Goal: Task Accomplishment & Management: Manage account settings

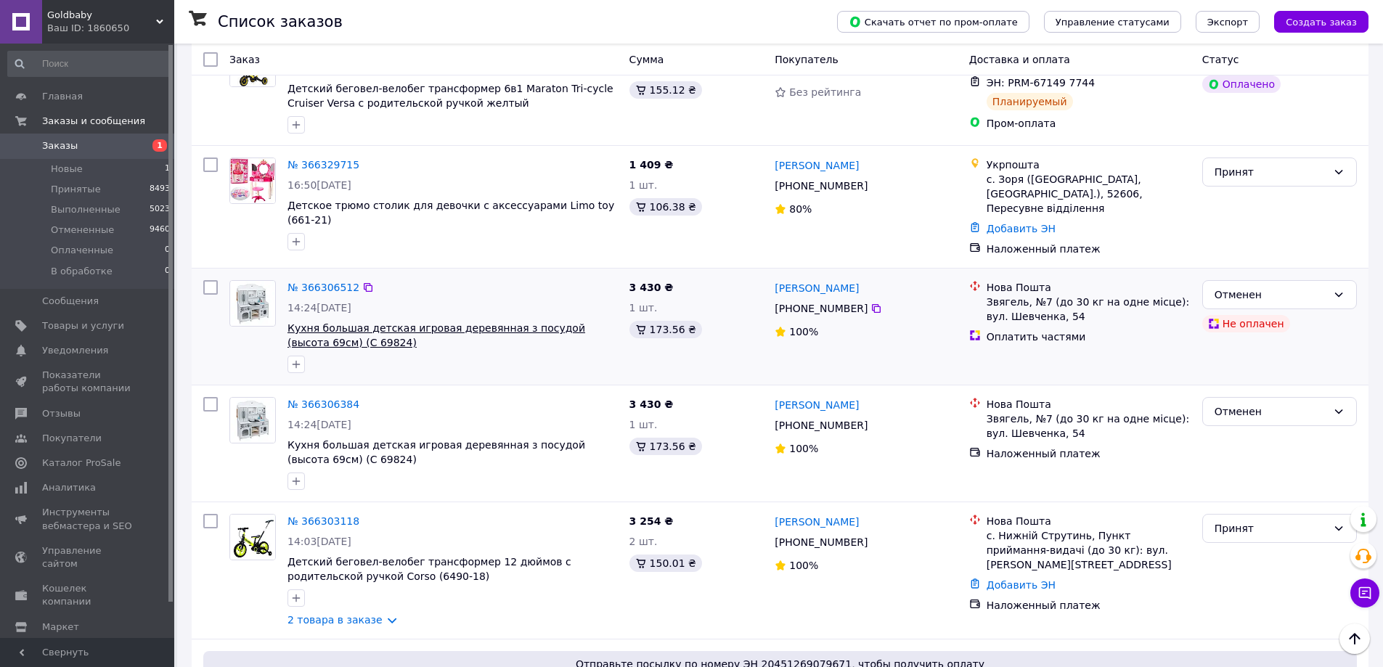
scroll to position [654, 0]
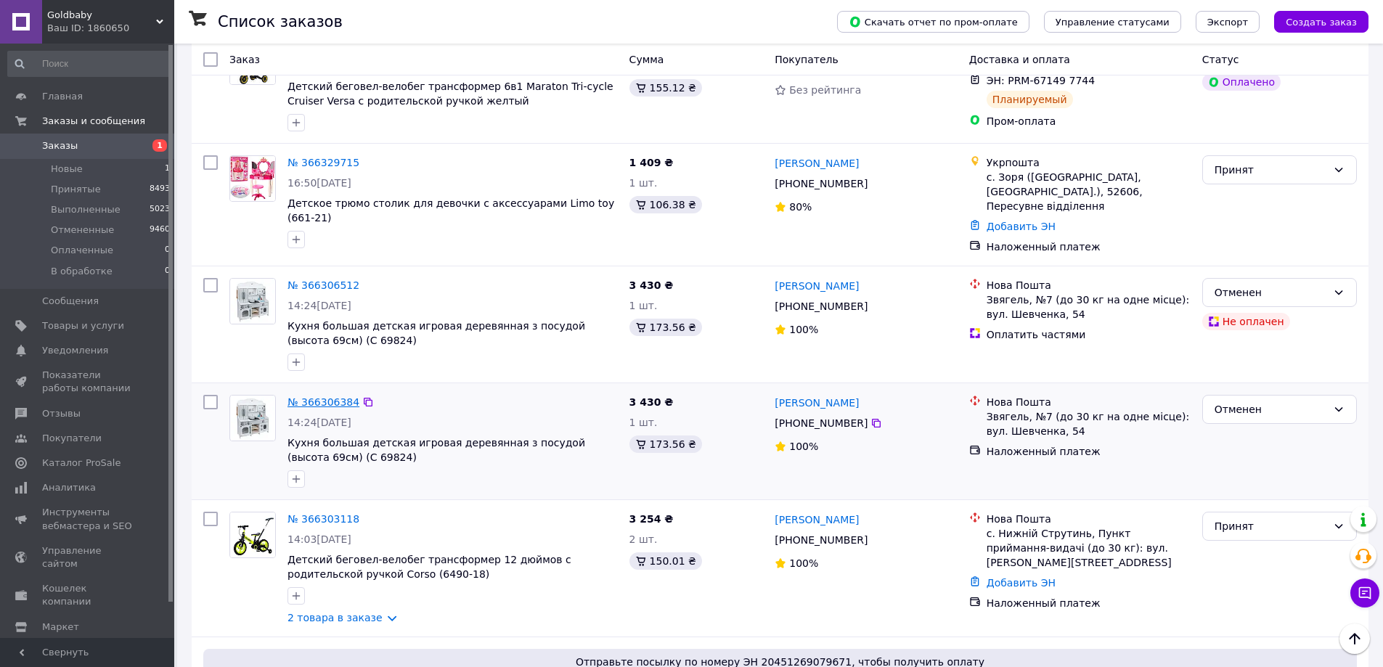
click at [330, 397] on link "№ 366306384" at bounding box center [324, 403] width 72 height 12
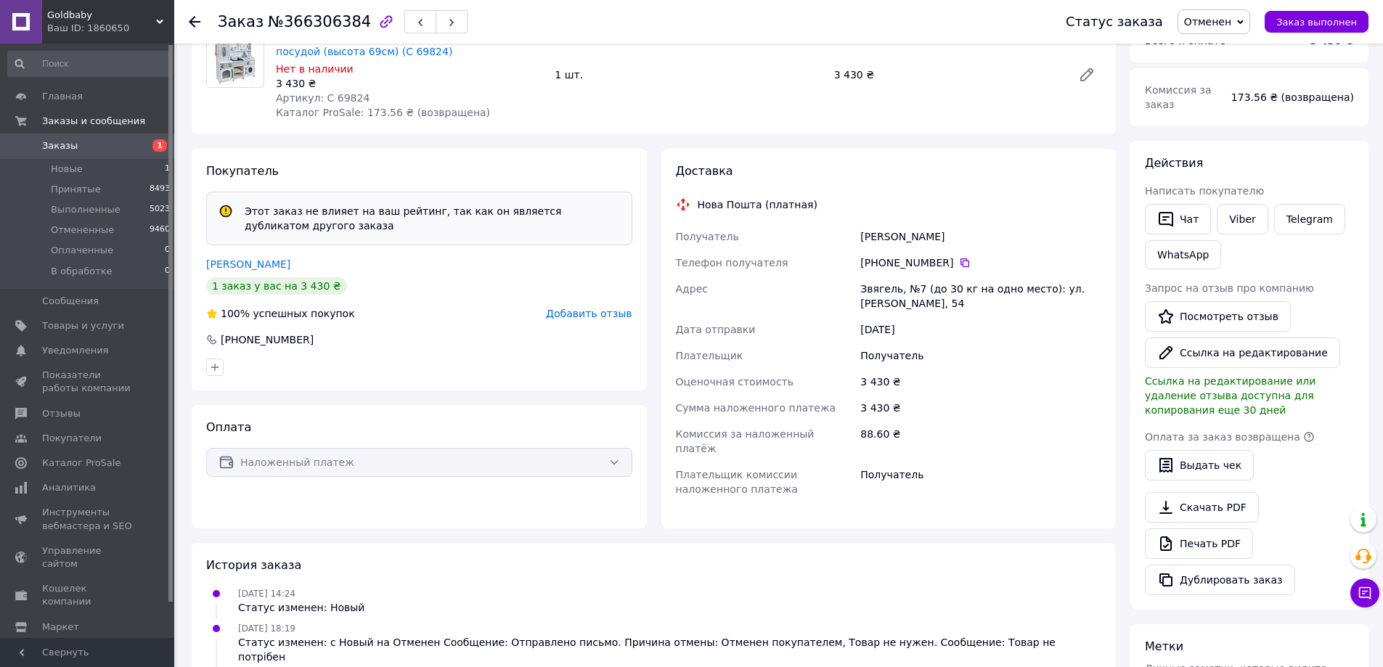
scroll to position [363, 0]
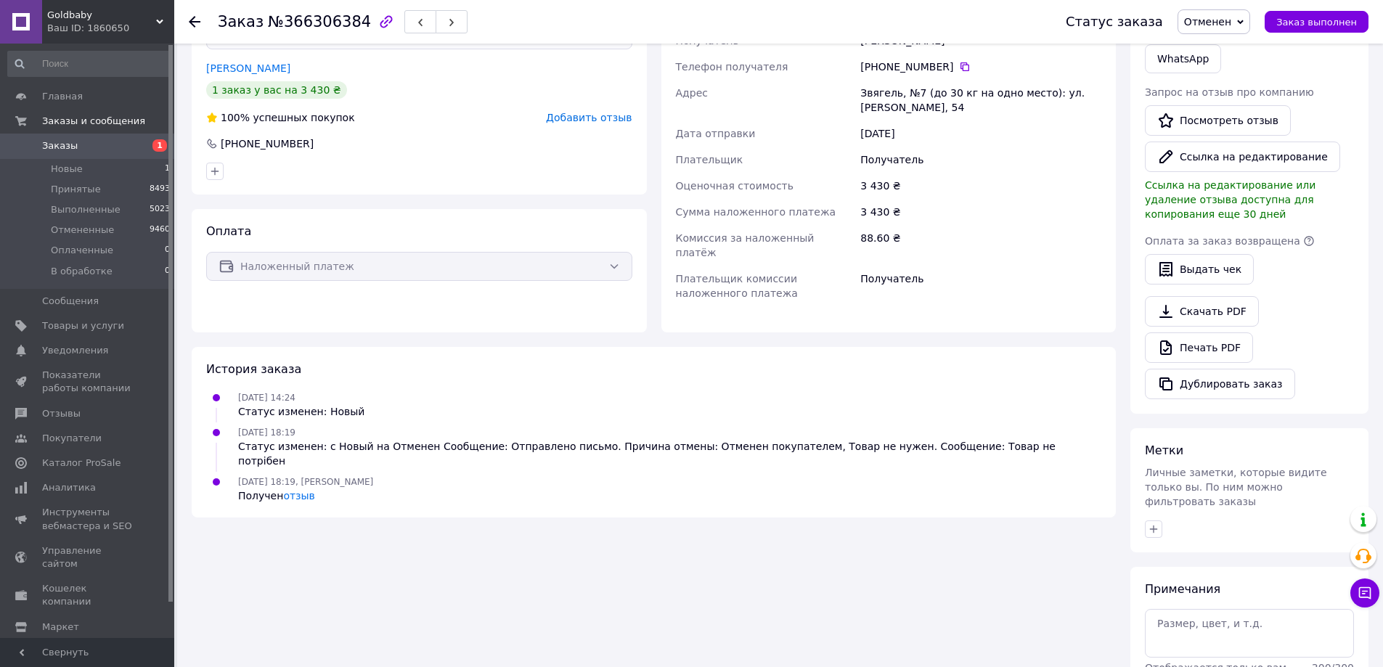
click at [70, 144] on span "Заказы" at bounding box center [60, 145] width 36 height 13
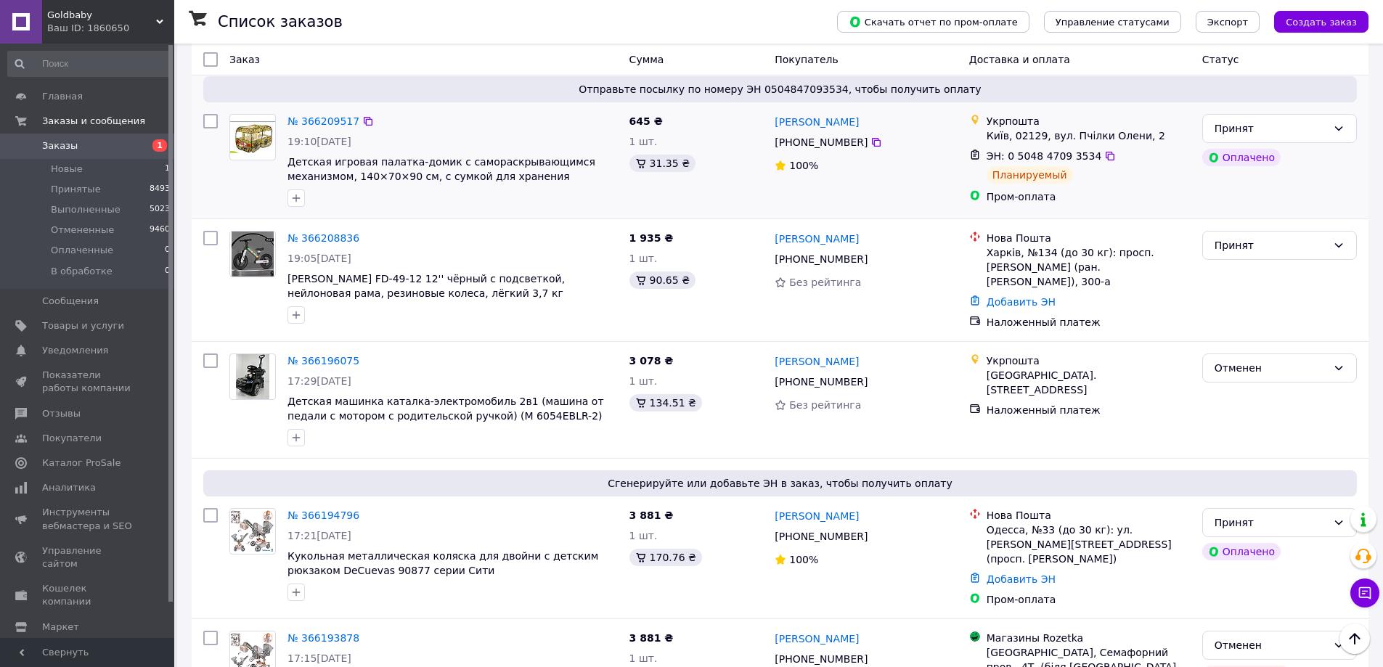
scroll to position [1525, 0]
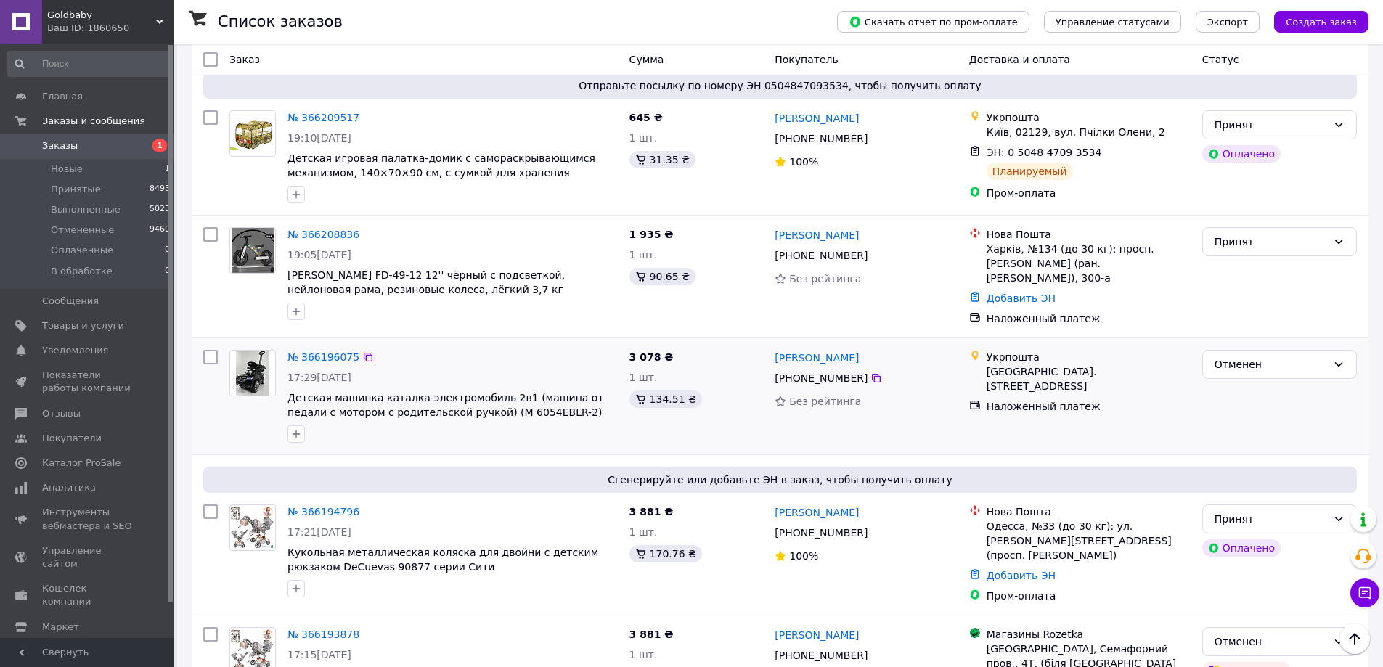
click at [351, 349] on div "№ 366196075" at bounding box center [323, 357] width 75 height 17
click at [341, 351] on link "№ 366196075" at bounding box center [324, 357] width 72 height 12
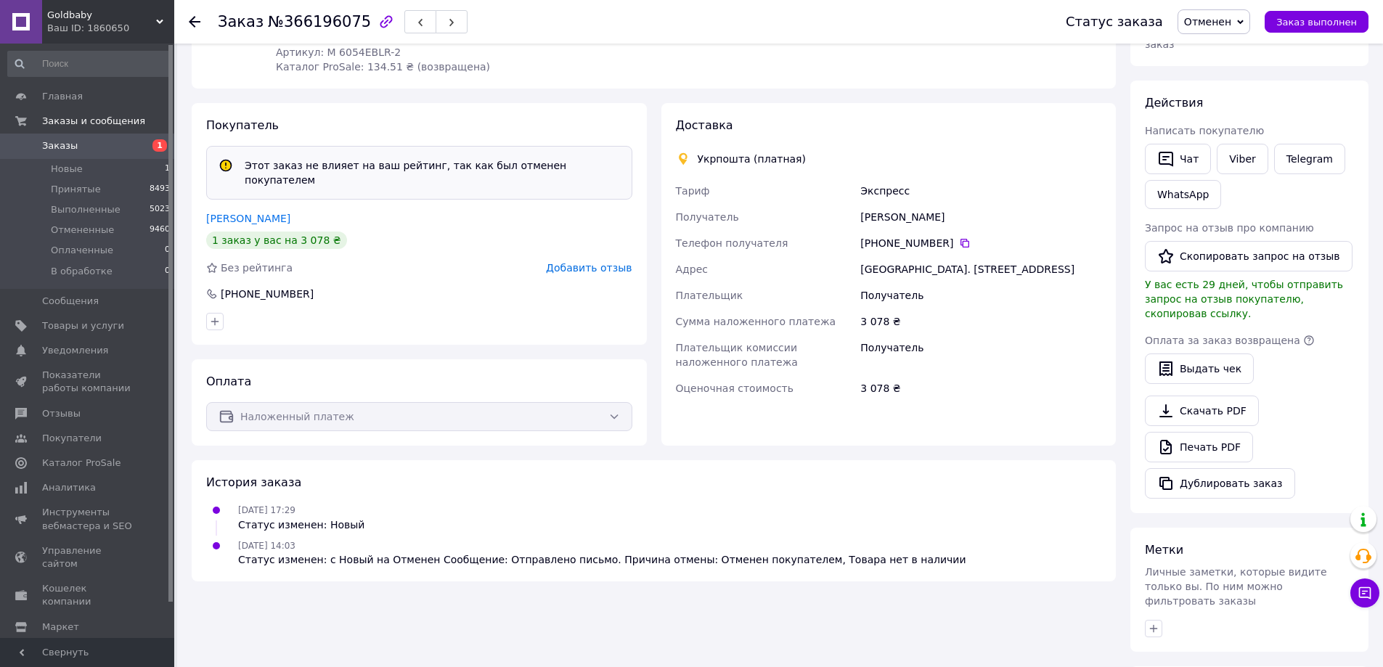
scroll to position [336, 0]
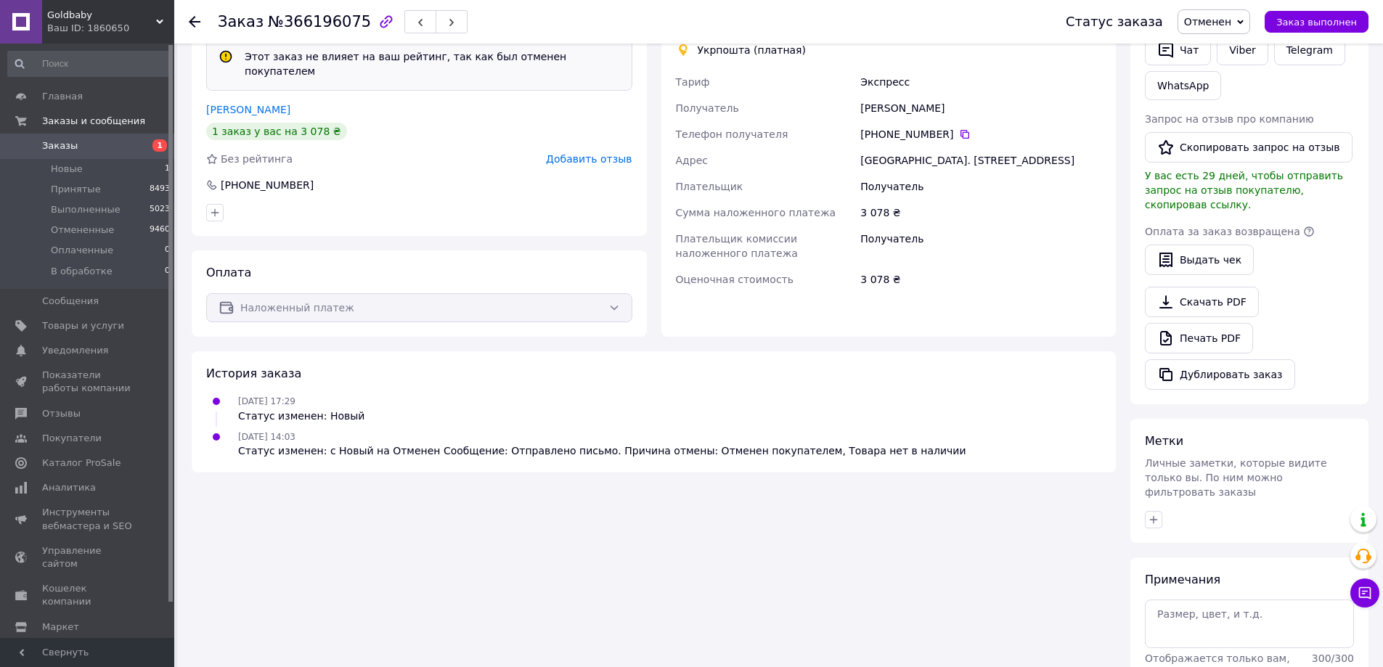
click at [47, 147] on span "Заказы" at bounding box center [60, 145] width 36 height 13
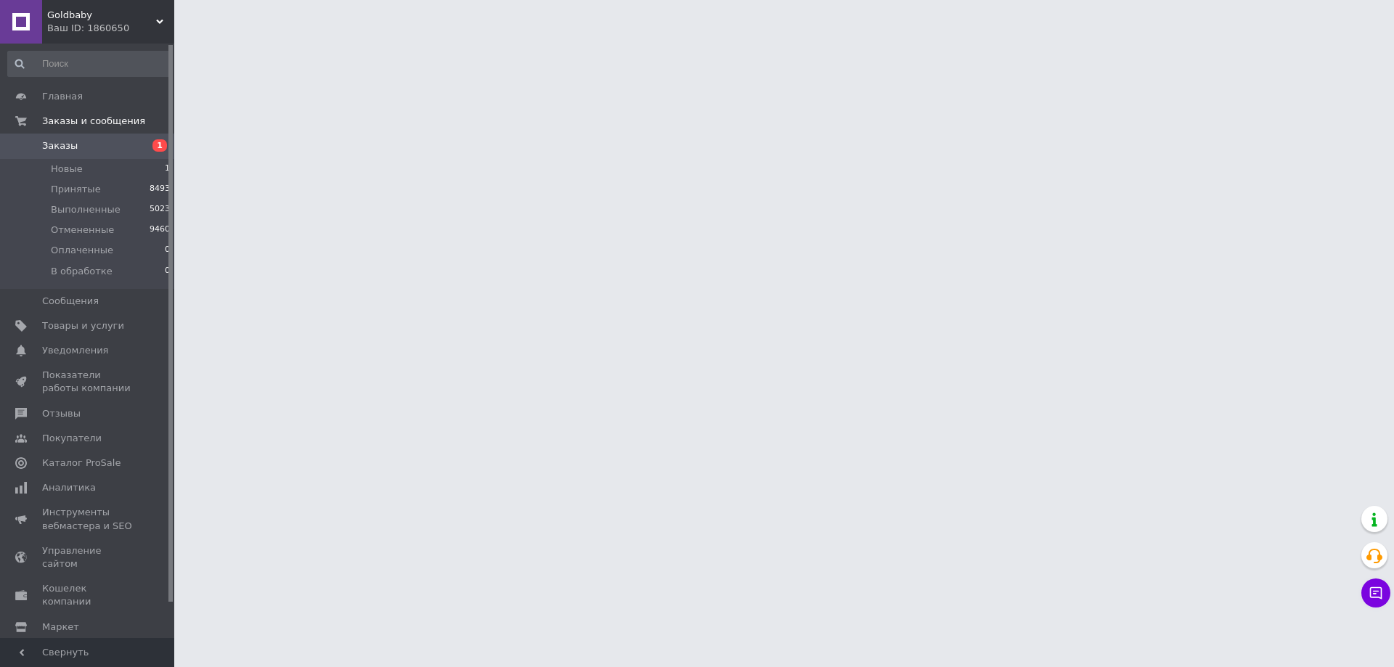
click at [47, 147] on span "Заказы" at bounding box center [60, 145] width 36 height 13
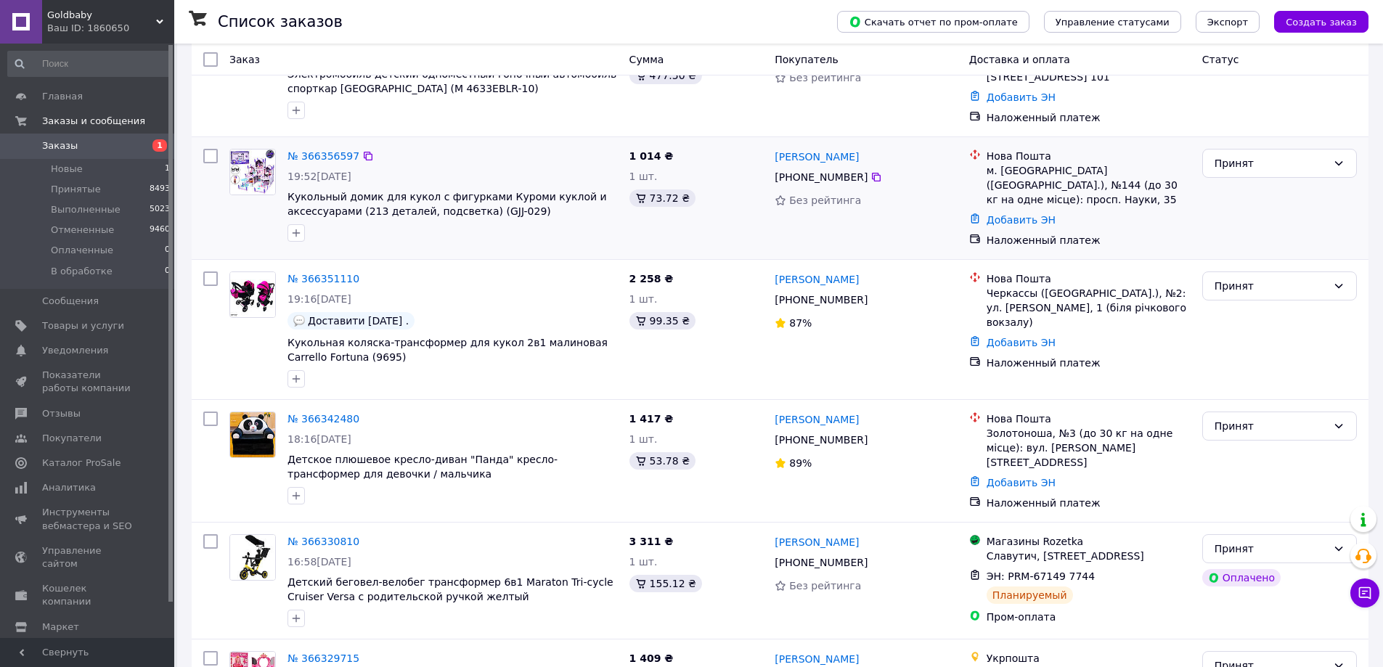
scroll to position [363, 0]
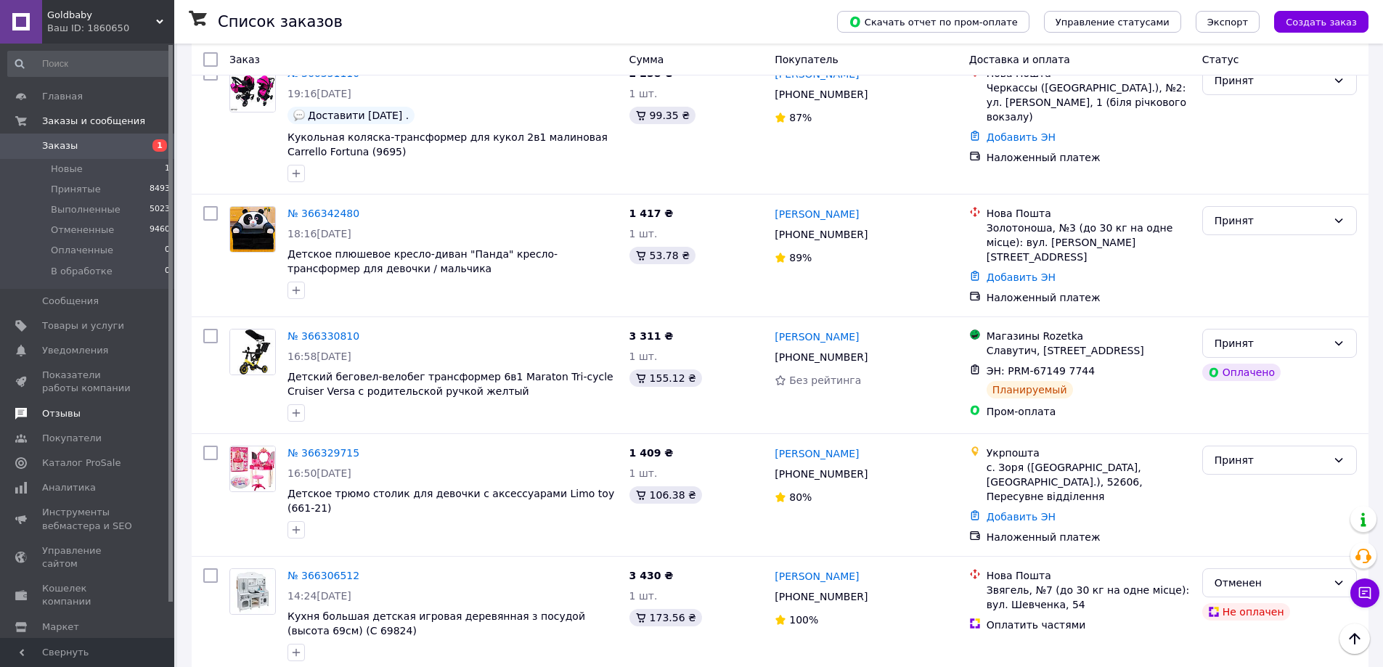
click at [58, 414] on span "Отзывы" at bounding box center [61, 413] width 38 height 13
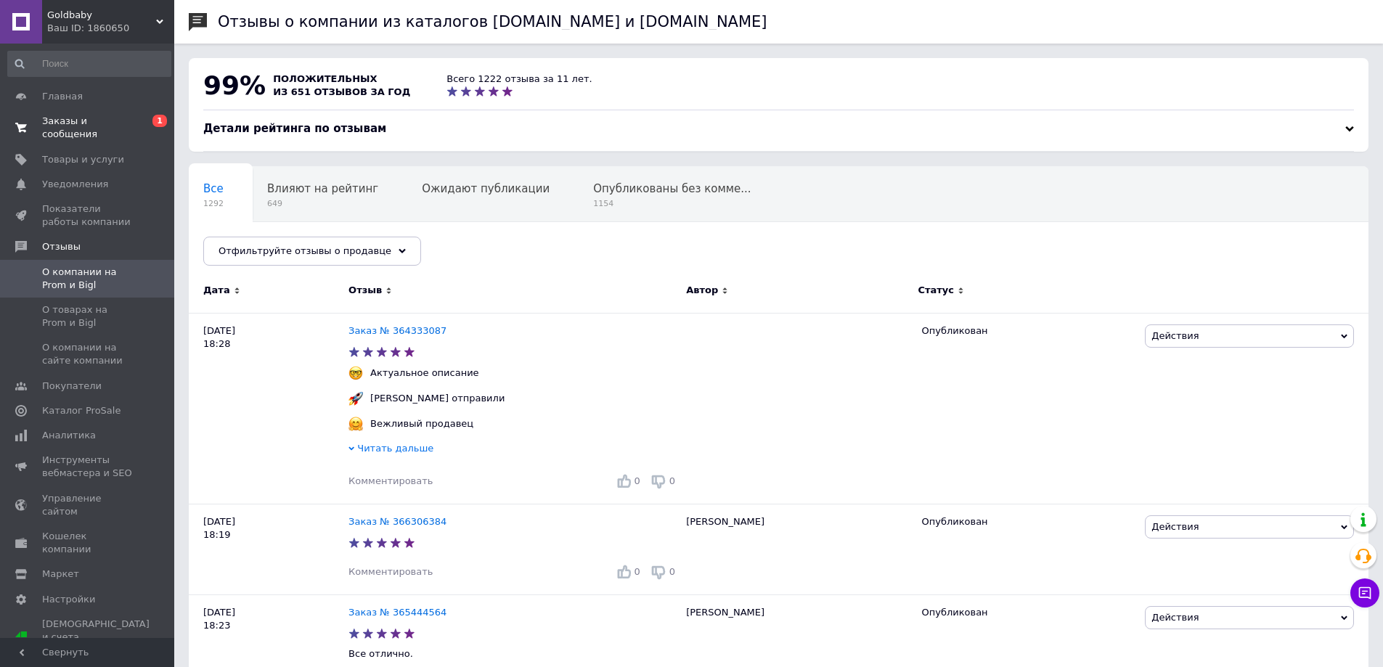
click at [74, 124] on span "Заказы и сообщения" at bounding box center [88, 128] width 92 height 26
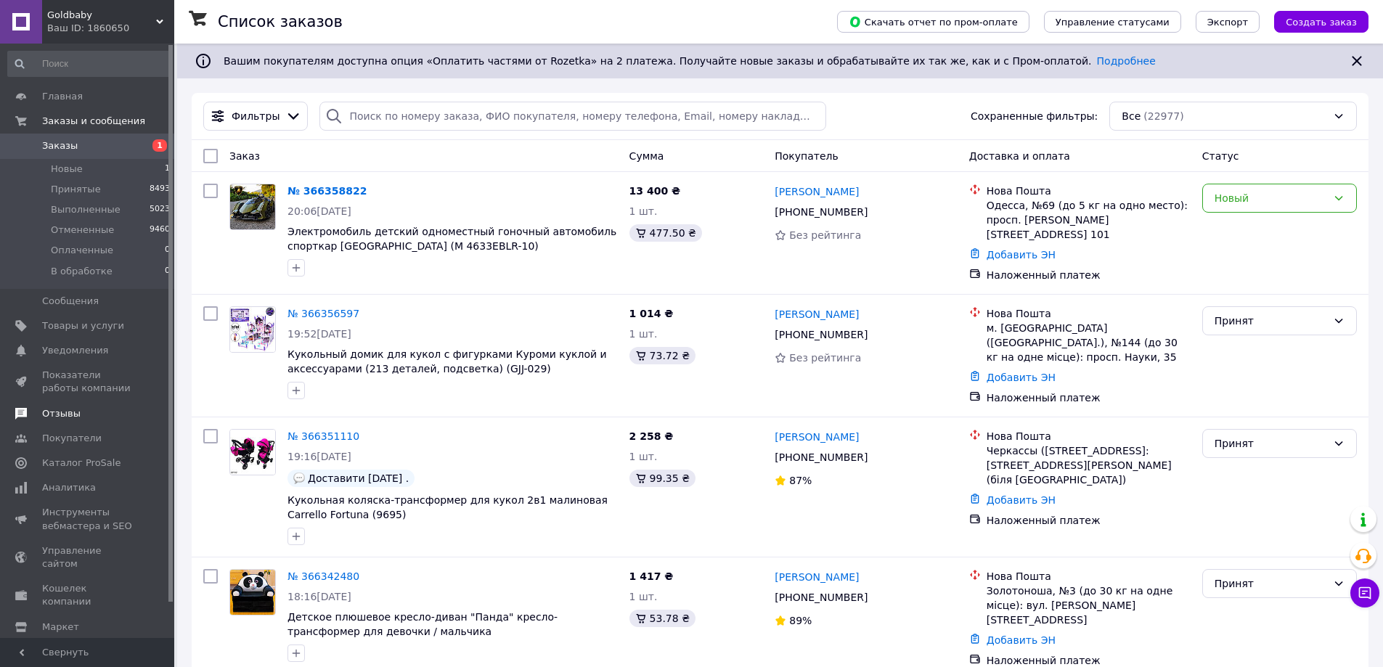
click at [55, 422] on link "Отзывы" at bounding box center [89, 414] width 179 height 25
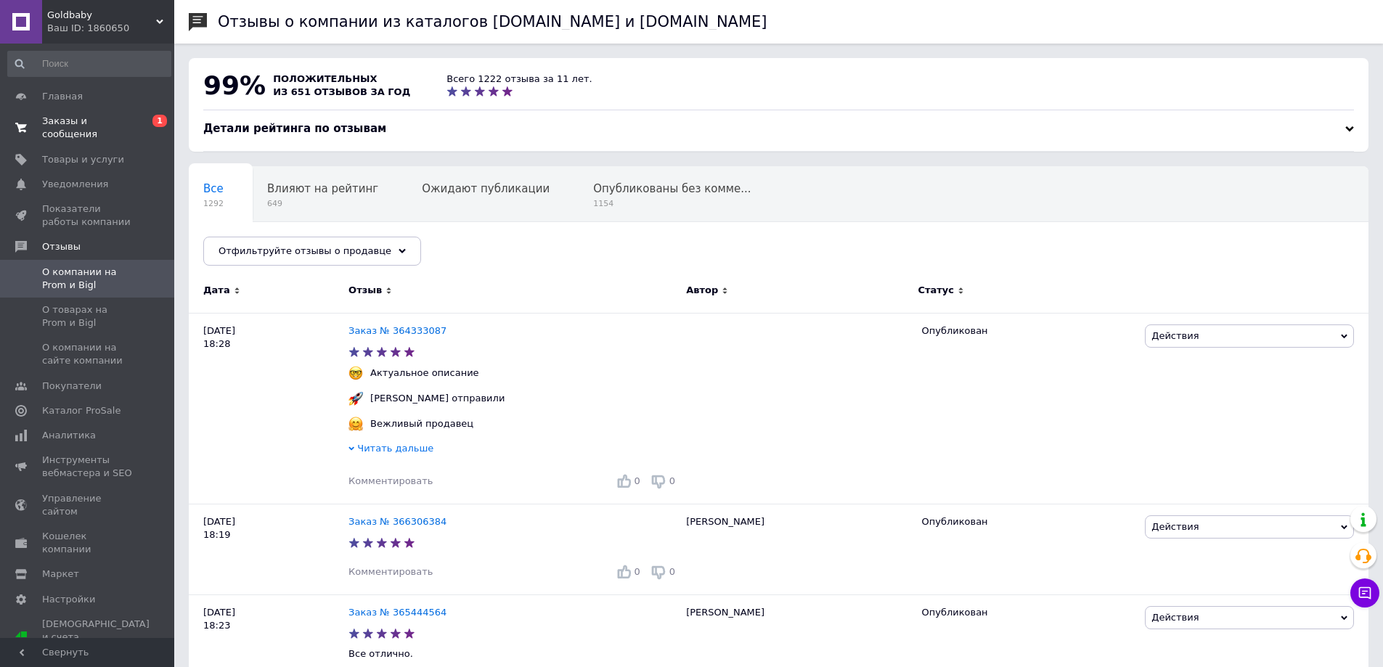
click at [99, 124] on span "Заказы и сообщения" at bounding box center [88, 128] width 92 height 26
